Goal: Find specific page/section: Find specific page/section

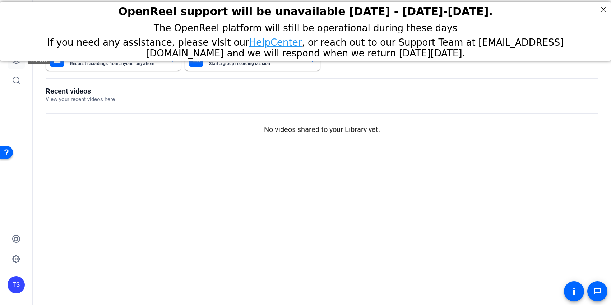
click at [18, 62] on icon at bounding box center [16, 59] width 7 height 7
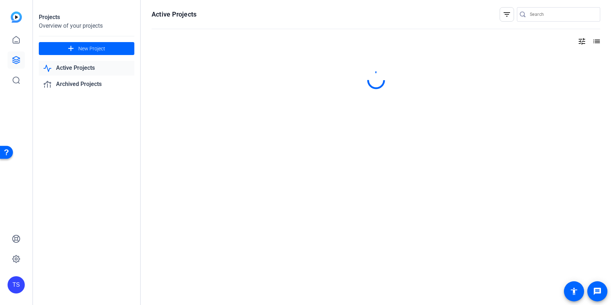
click at [544, 11] on input "Search" at bounding box center [562, 14] width 65 height 9
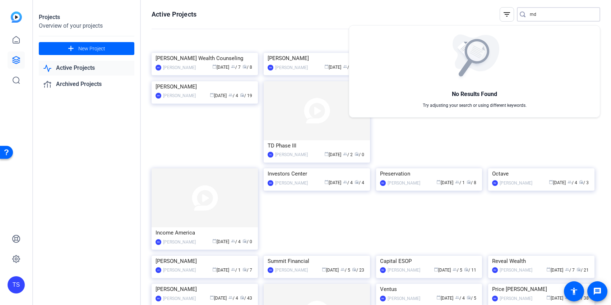
type input "m"
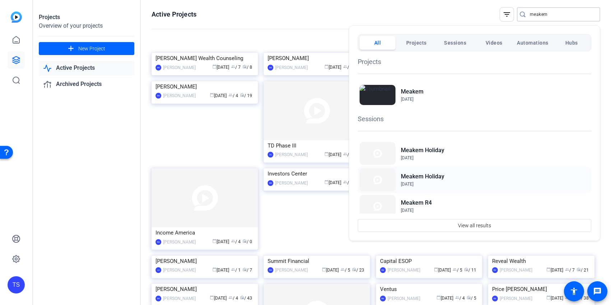
type input "meakem"
click at [452, 176] on div "Meakem Holiday Oct 12, 2023" at bounding box center [475, 179] width 234 height 26
click at [294, 38] on div at bounding box center [305, 152] width 611 height 305
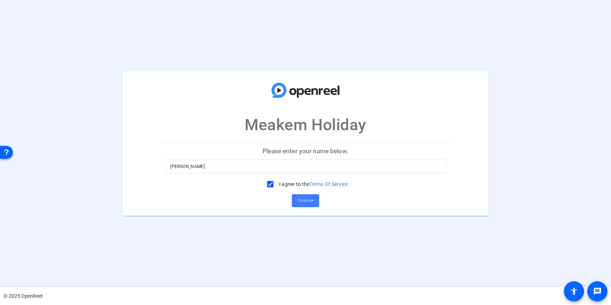
click at [313, 201] on span "Continue" at bounding box center [306, 200] width 16 height 11
